Goal: Task Accomplishment & Management: Complete application form

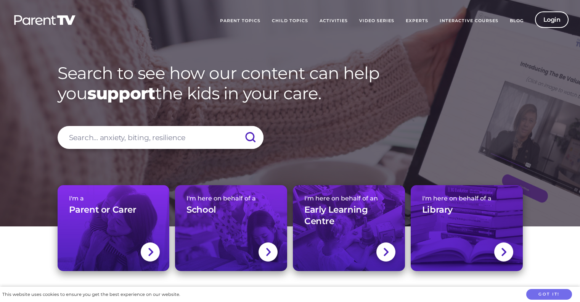
click at [154, 242] on div at bounding box center [150, 251] width 19 height 19
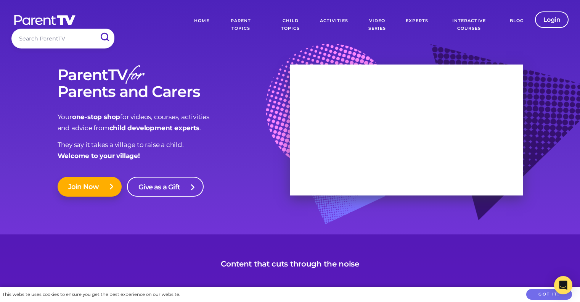
click at [103, 178] on link "Join Now" at bounding box center [90, 187] width 64 height 20
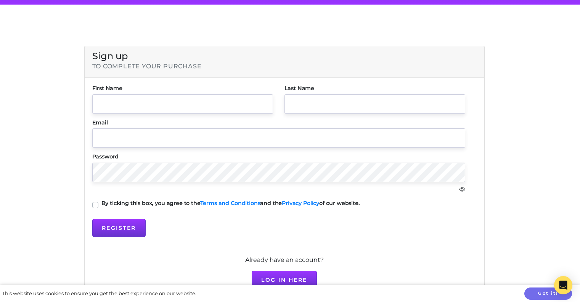
scroll to position [107, 0]
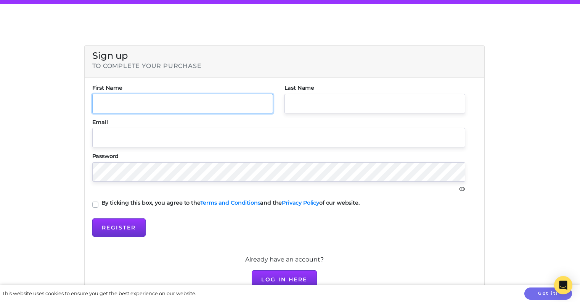
click at [130, 108] on input "text" at bounding box center [182, 103] width 181 height 19
type input "Andy Mia"
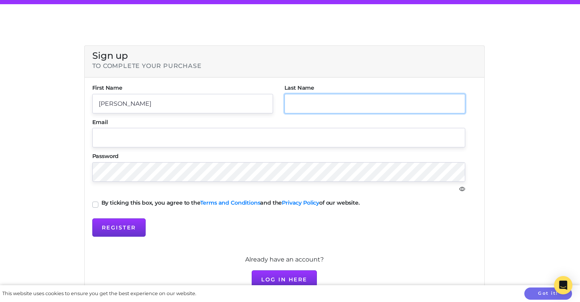
type input "Kranz"
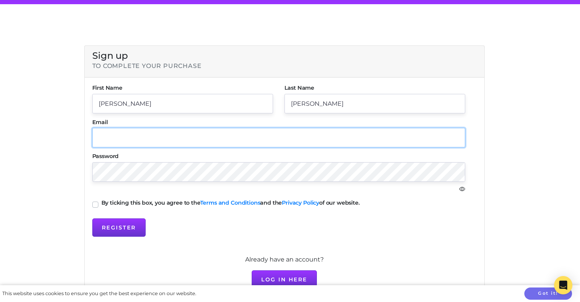
type input "andymiakranz@gmail.com"
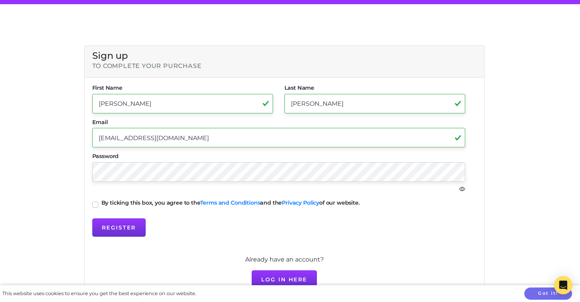
click at [101, 201] on label "By ticking this box, you agree to the Terms and Conditions and the Privacy Poli…" at bounding box center [230, 202] width 258 height 5
click at [96, 201] on input "By ticking this box, you agree to the Terms and Conditions and the Privacy Poli…" at bounding box center [95, 204] width 6 height 8
checkbox input "true"
click at [119, 226] on button "Register" at bounding box center [118, 227] width 53 height 18
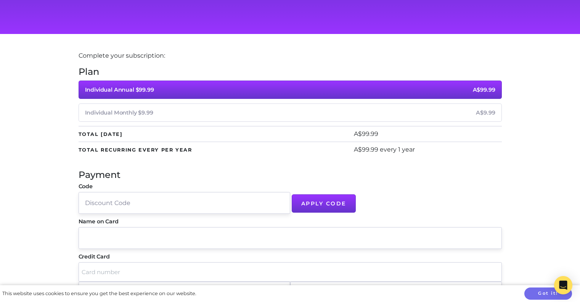
scroll to position [0, 0]
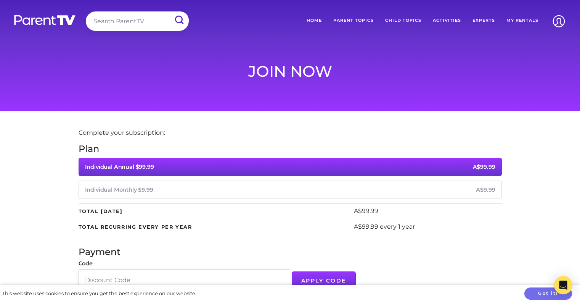
click at [485, 17] on link "Experts" at bounding box center [484, 20] width 34 height 18
